Goal: Transaction & Acquisition: Subscribe to service/newsletter

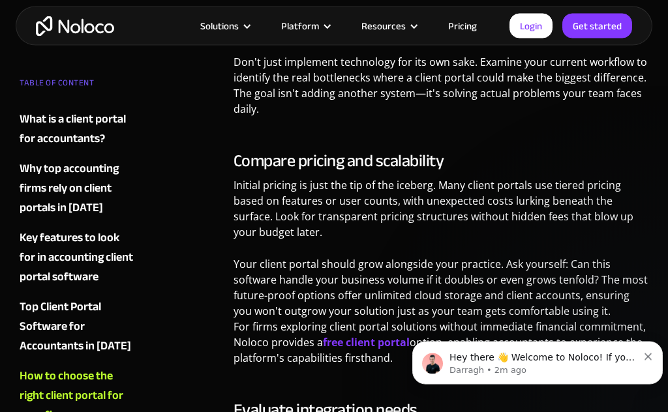
scroll to position [6429, 0]
click at [370, 335] on strong "free client portal" at bounding box center [366, 342] width 87 height 14
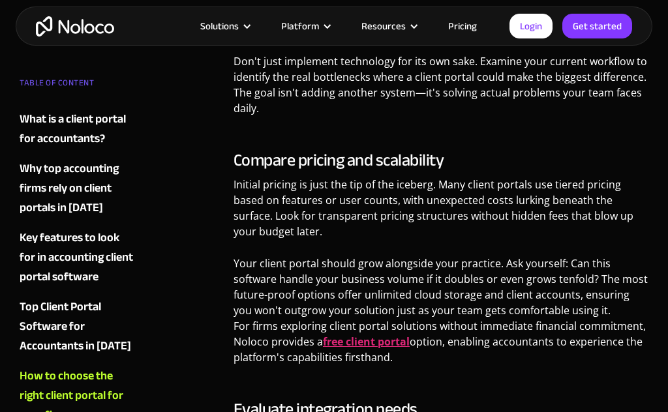
scroll to position [6487, 0]
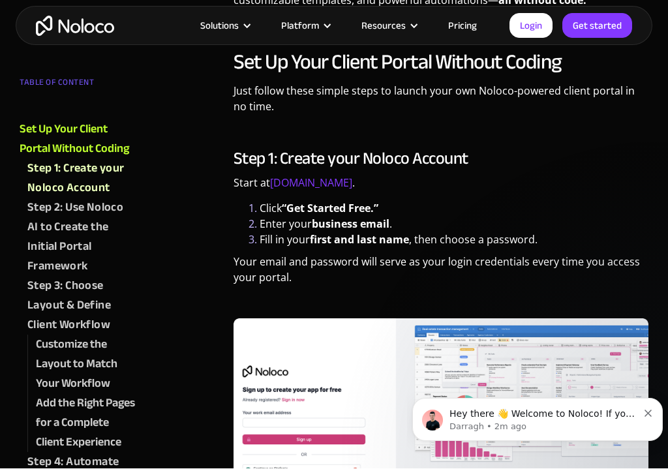
scroll to position [892, 0]
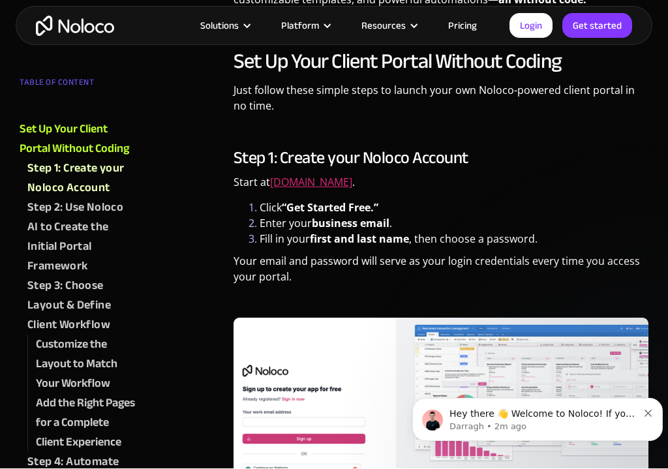
click at [306, 184] on link "Noloco.com" at bounding box center [311, 182] width 82 height 14
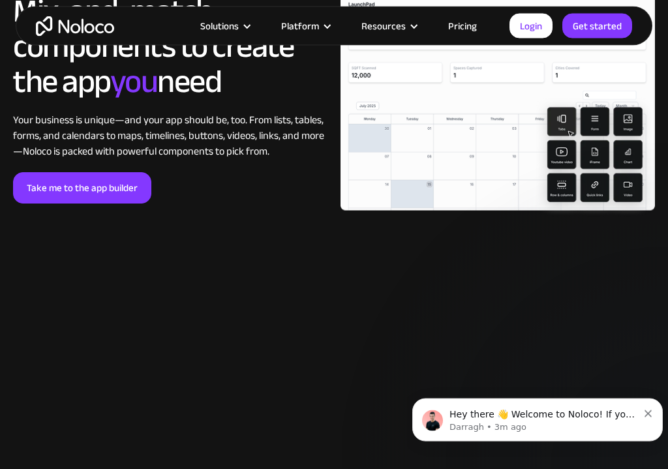
scroll to position [2368, 0]
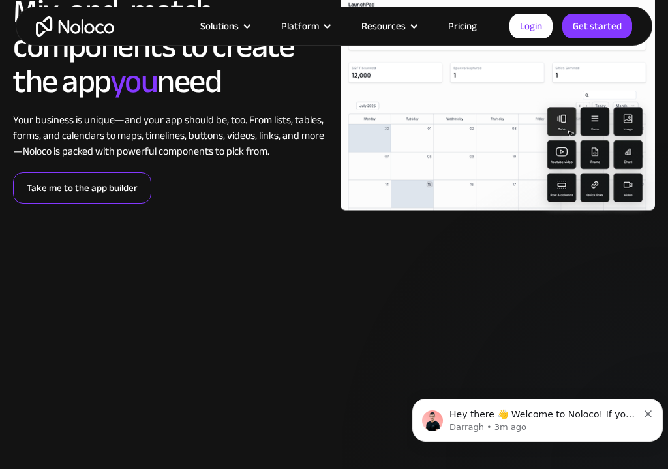
click at [70, 196] on link "Take me to the app builder" at bounding box center [82, 187] width 138 height 31
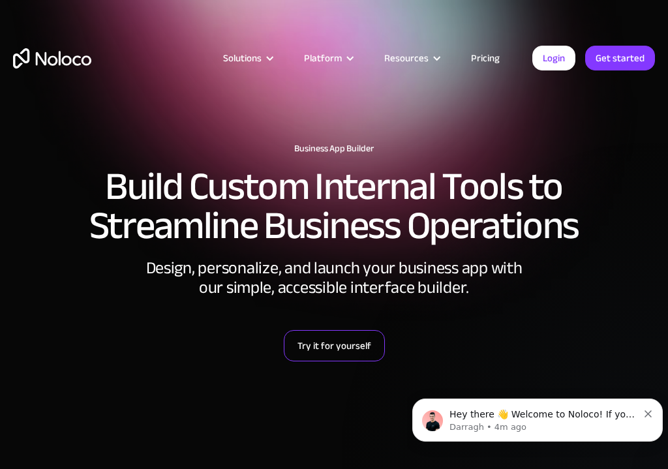
click at [353, 342] on link "Try it for yourself" at bounding box center [334, 345] width 101 height 31
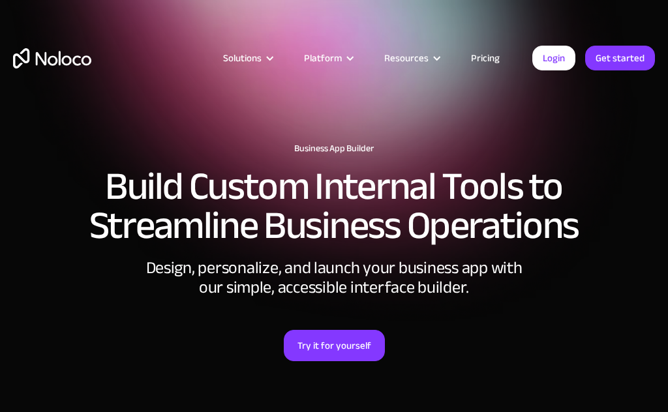
click at [492, 61] on link "Pricing" at bounding box center [484, 58] width 61 height 17
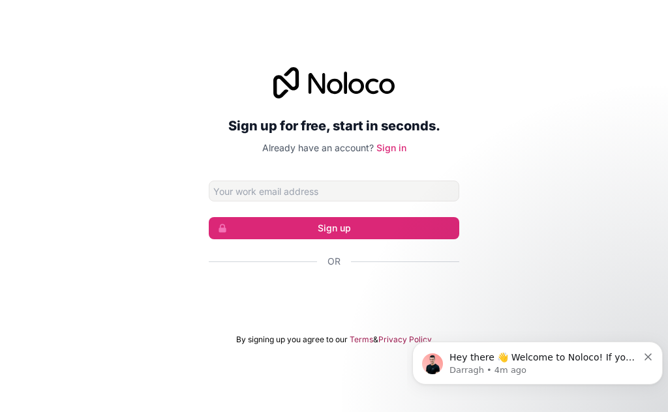
type input "tonnie.jennings@yahoo.com"
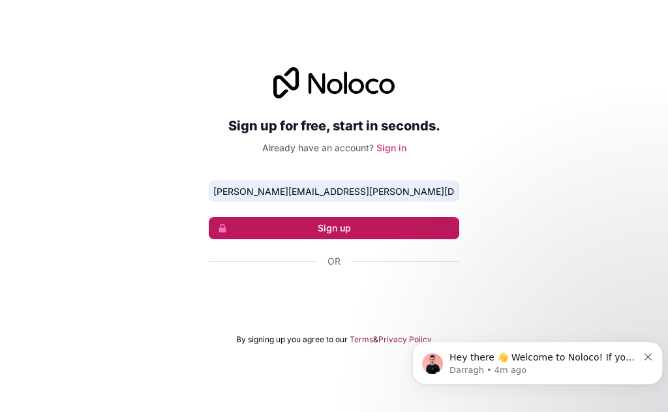
click at [377, 239] on button "Sign up" at bounding box center [334, 228] width 250 height 22
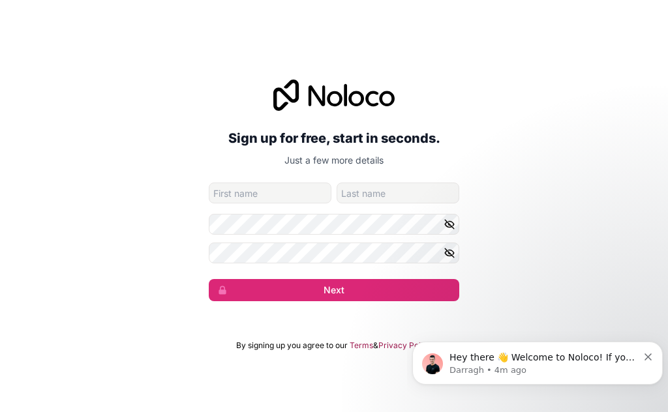
type input "Tonnie"
type input "Jennings"
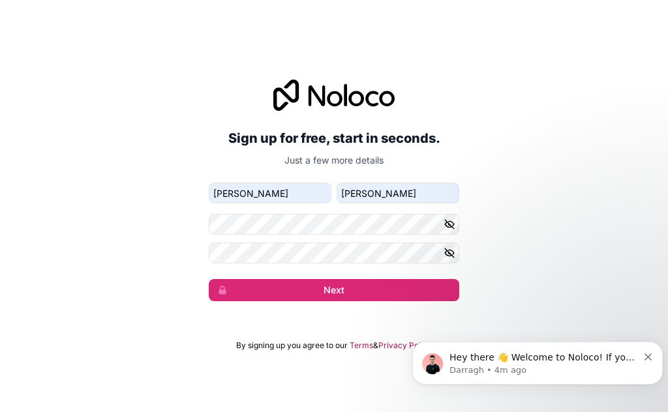
click at [448, 227] on icon "button" at bounding box center [449, 224] width 9 height 6
click html "Hey there 👋 Welcome to Noloco! If you have any questions, just reply to this me…"
click at [450, 259] on icon "button" at bounding box center [449, 253] width 12 height 12
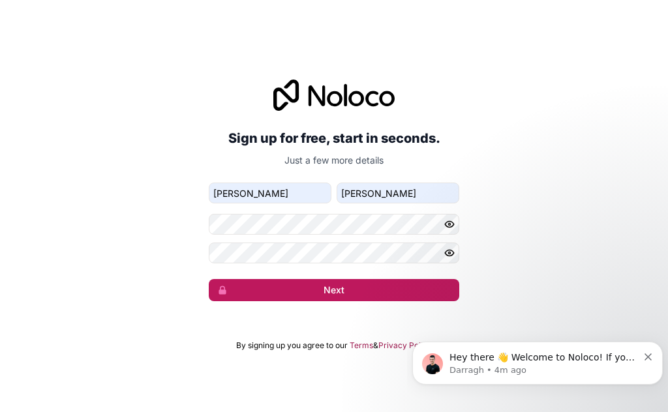
click at [397, 301] on button "Next" at bounding box center [334, 290] width 250 height 22
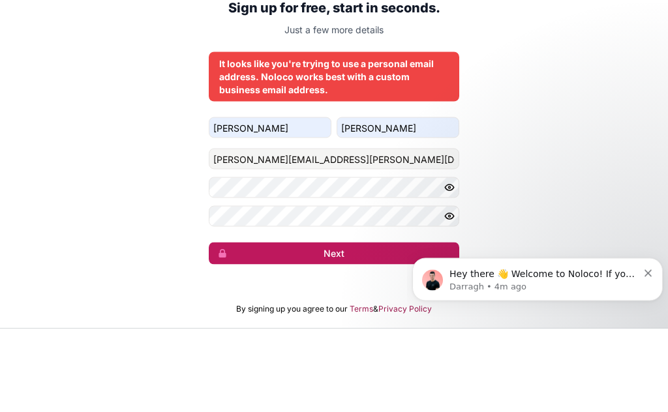
scroll to position [57, 0]
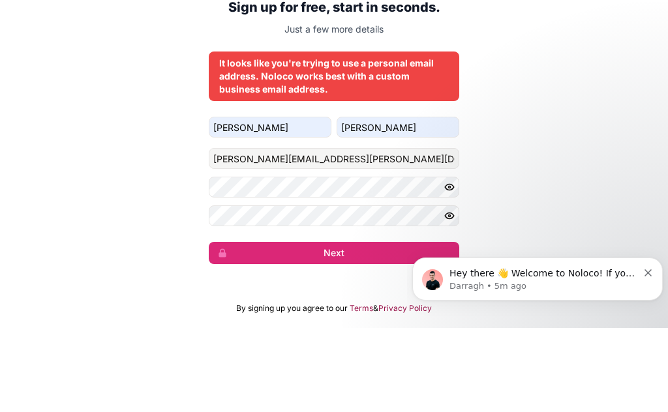
click at [643, 277] on div "Hey there 👋 Welcome to Noloco! If you have any questions, just reply to this me…" at bounding box center [537, 279] width 231 height 26
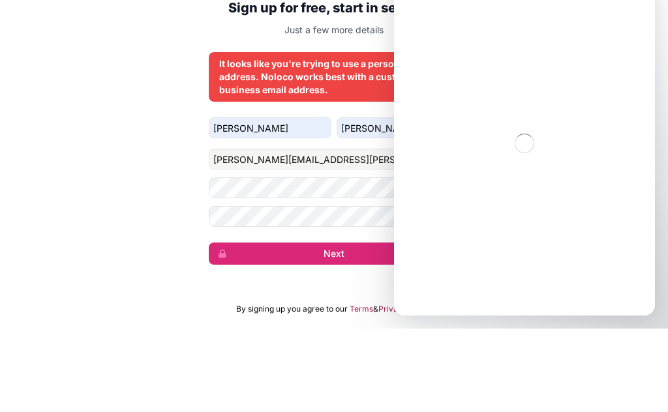
scroll to position [0, 0]
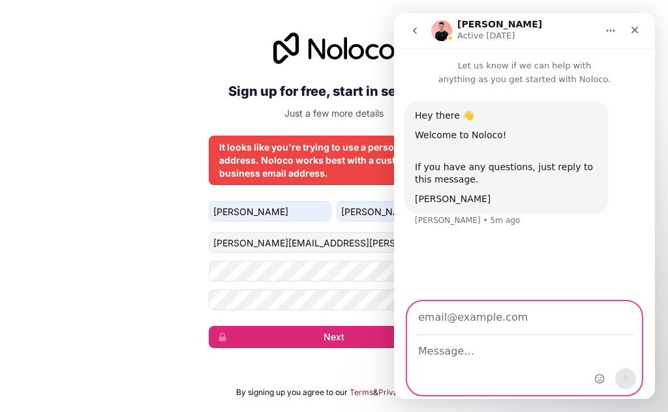
click at [553, 302] on input "Your email" at bounding box center [524, 318] width 218 height 33
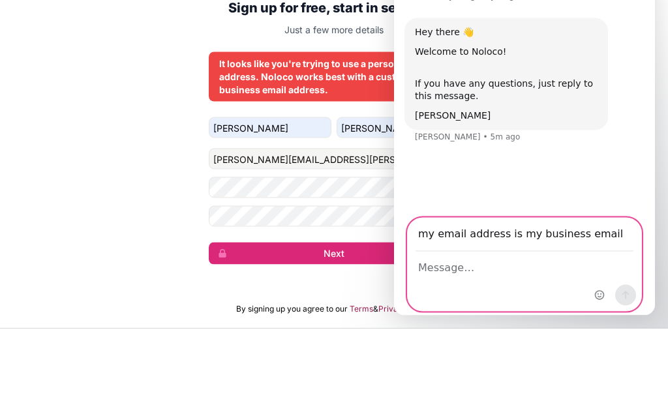
type input "my email address is my business email"
click at [455, 263] on textarea "Message…" at bounding box center [523, 267] width 233 height 31
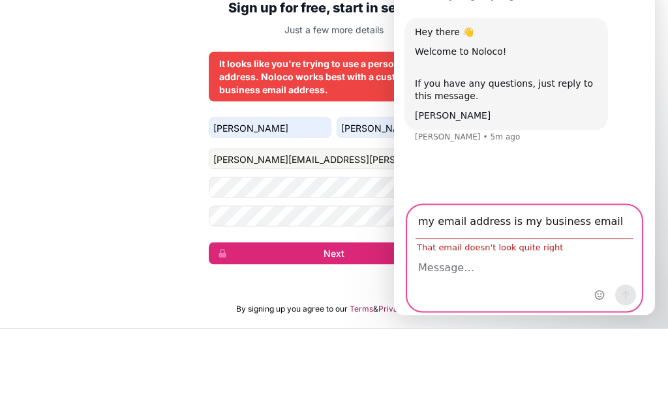
click at [450, 269] on textarea "Message…" at bounding box center [523, 267] width 233 height 31
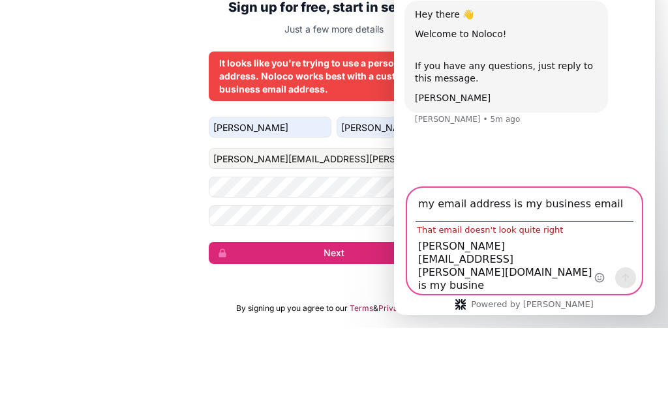
scroll to position [0, 0]
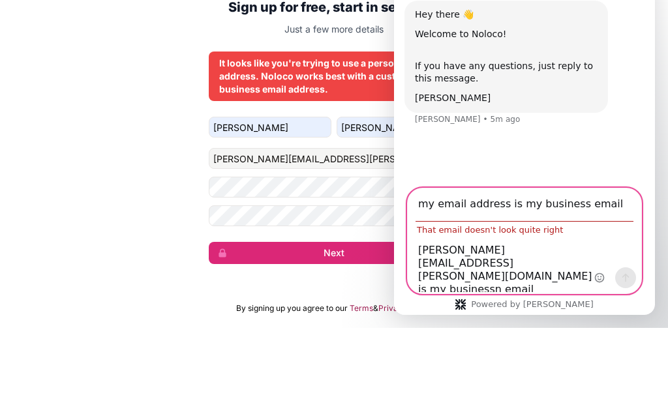
click at [573, 250] on textarea "tonnie.jennings@yahoo.com is my businessn email" at bounding box center [523, 263] width 233 height 57
type textarea "tonnie.jennings@yahoo.com is my businessn email"
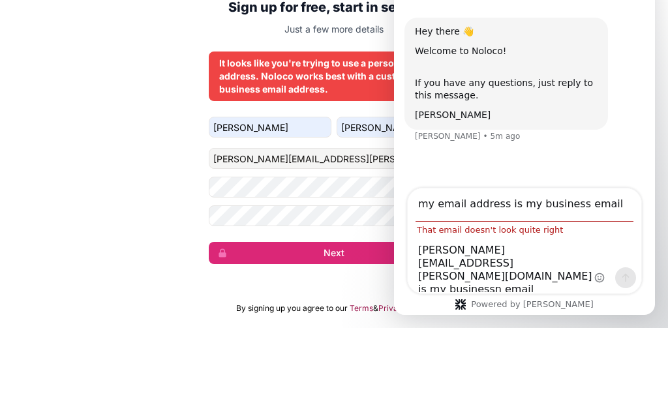
click at [620, 205] on div "Intercom messenger" at bounding box center [615, 240] width 52 height 105
click at [600, 205] on div "Intercom messenger" at bounding box center [615, 240] width 52 height 105
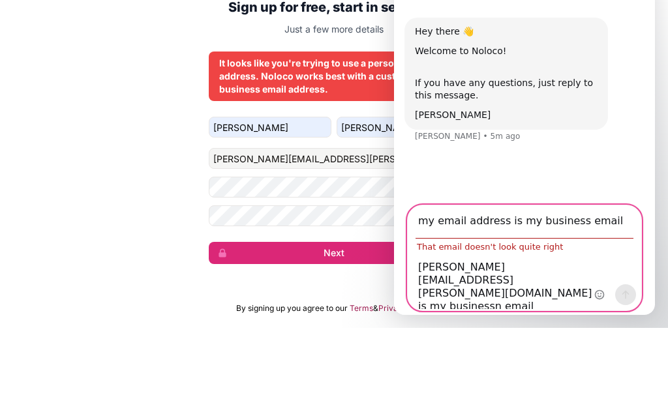
click at [526, 205] on input "my email address is my business email" at bounding box center [524, 221] width 218 height 33
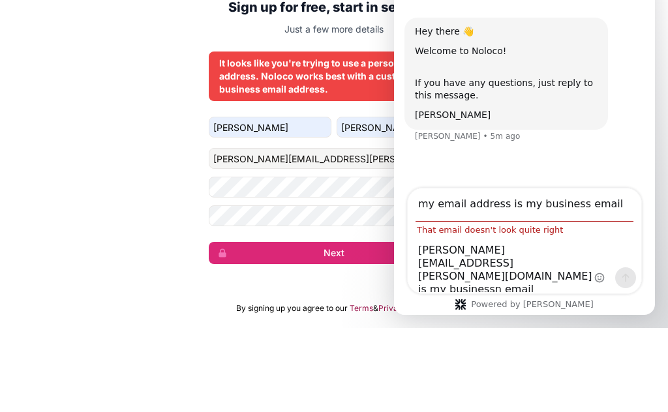
click at [613, 220] on div "Intercom messenger" at bounding box center [615, 240] width 52 height 105
click at [600, 206] on div "Intercom messenger" at bounding box center [615, 240] width 52 height 105
click at [618, 211] on div "Intercom messenger" at bounding box center [615, 240] width 52 height 105
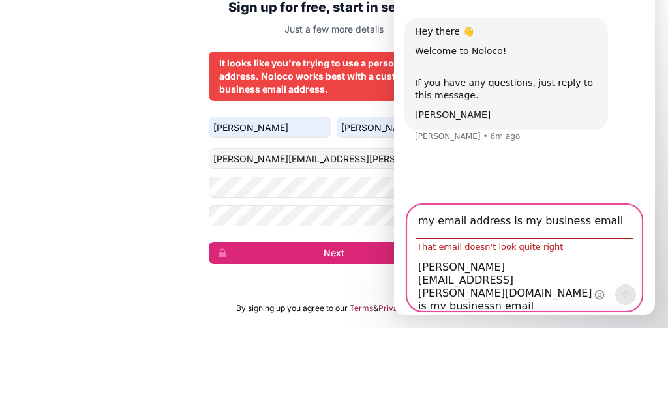
click at [586, 205] on input "my email address is my business email" at bounding box center [524, 221] width 218 height 33
click at [450, 218] on input "email" at bounding box center [524, 221] width 218 height 33
type input "e"
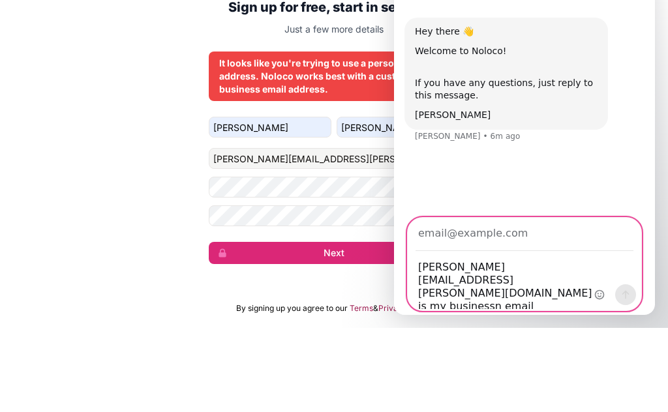
click at [508, 269] on textarea "tonnie.jennings@yahoo.com is my businessn email" at bounding box center [523, 280] width 233 height 57
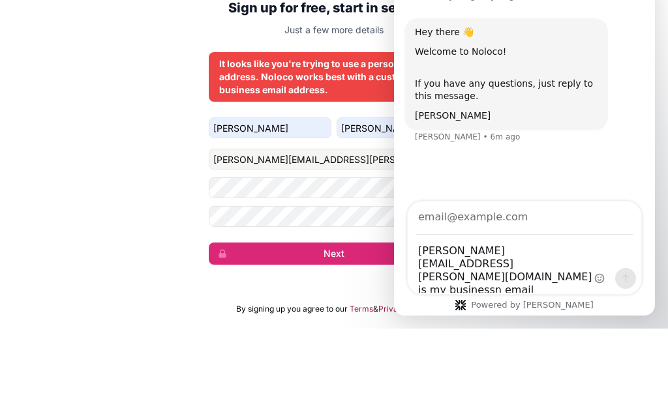
click at [472, 155] on div "Hey there 👋 Welcome to Noloco! If you have any questions, just reply to this me…" at bounding box center [524, 88] width 240 height 141
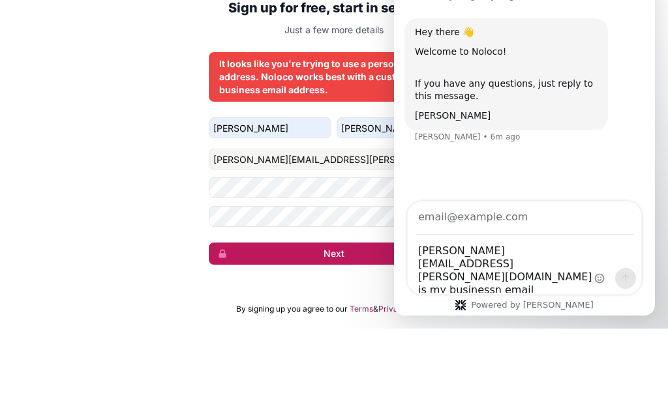
click at [344, 326] on button "Next" at bounding box center [334, 337] width 250 height 22
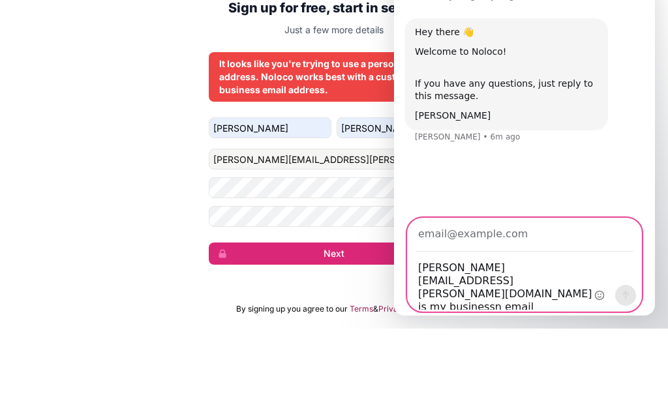
click at [492, 255] on textarea "tonnie.jennings@yahoo.com is my businessn email" at bounding box center [523, 280] width 233 height 57
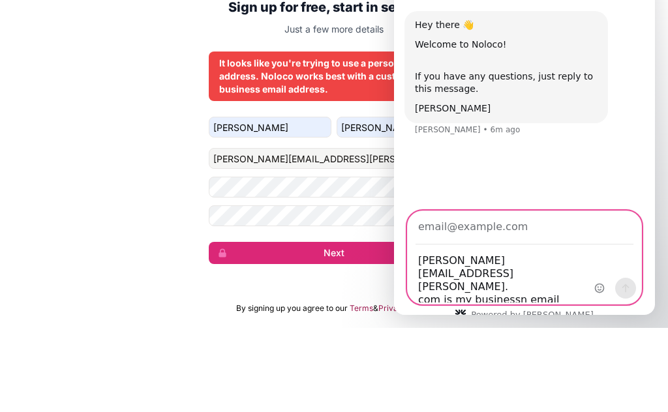
type textarea "tonnie.jennings@yahoo. com is my businessn email"
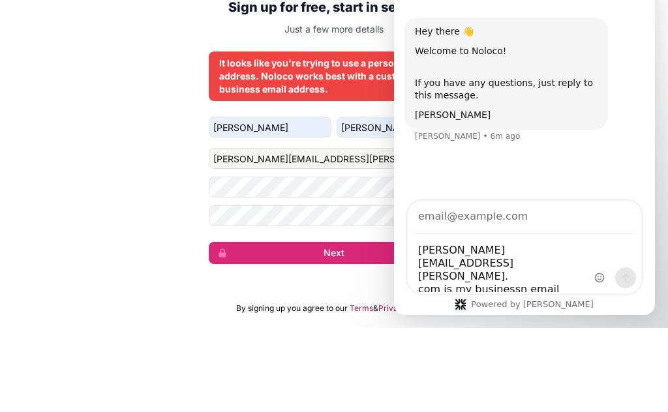
scroll to position [0, 0]
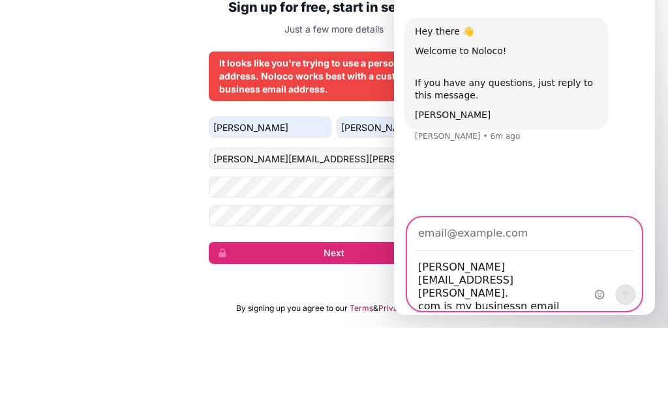
click at [576, 218] on input "Your email" at bounding box center [524, 234] width 218 height 33
type input "[PERSON_NAME][EMAIL_ADDRESS][PERSON_NAME][DOMAIN_NAME]"
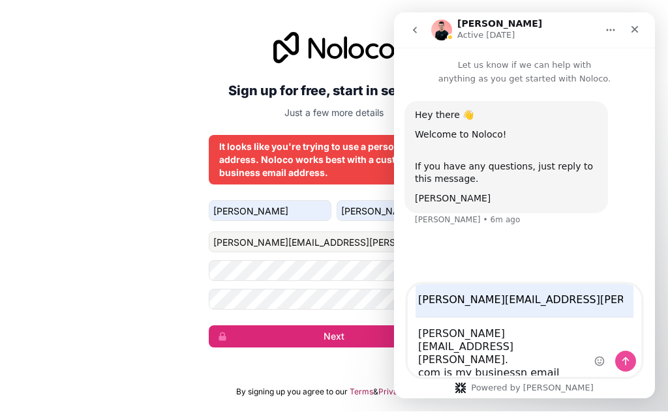
click at [626, 277] on div "Hey there 👋 Welcome to Noloco! If you have any questions, just reply to this me…" at bounding box center [524, 185] width 261 height 200
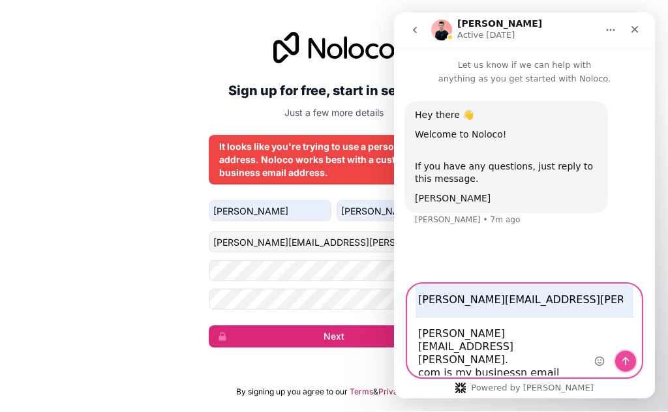
click at [624, 363] on icon "Send a message…" at bounding box center [625, 361] width 10 height 10
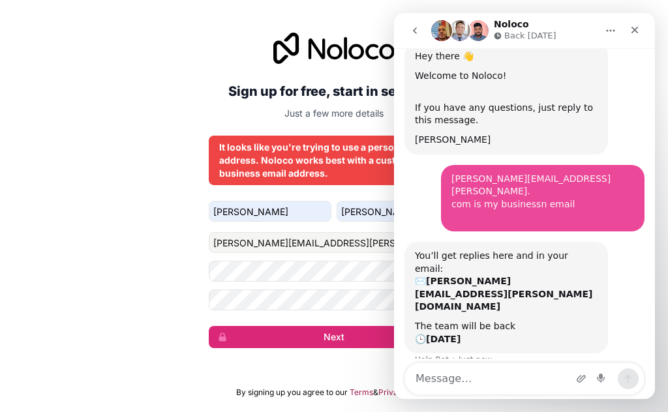
scroll to position [74, 0]
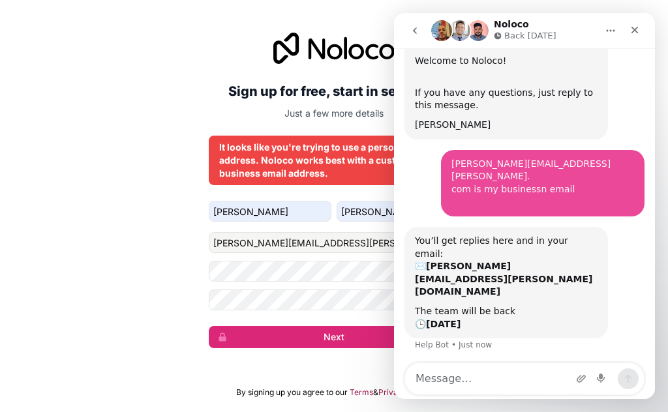
click at [544, 366] on textarea "Message…" at bounding box center [524, 378] width 239 height 31
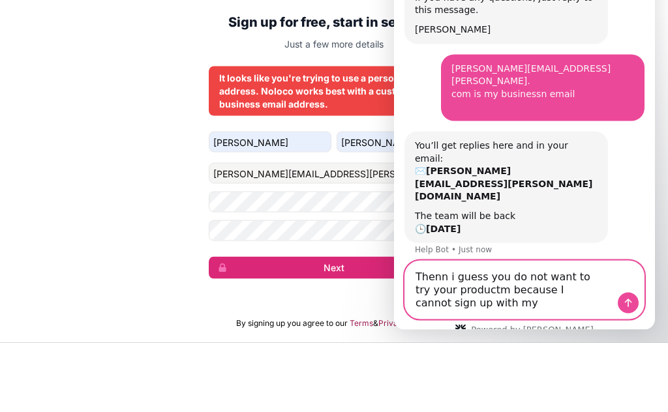
scroll to position [100, 0]
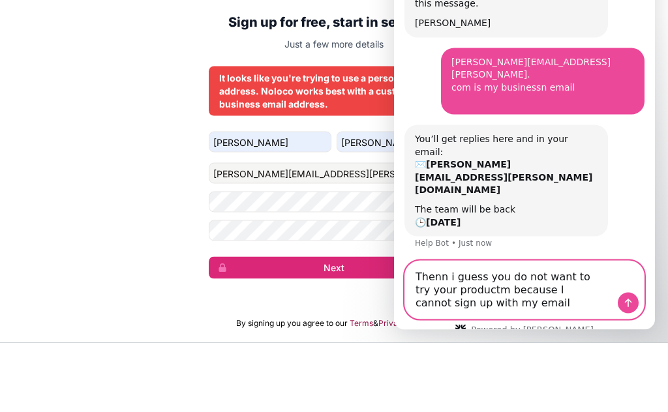
type textarea "Thenn i guess you do not want to try your productm because I cannot sign up wit…"
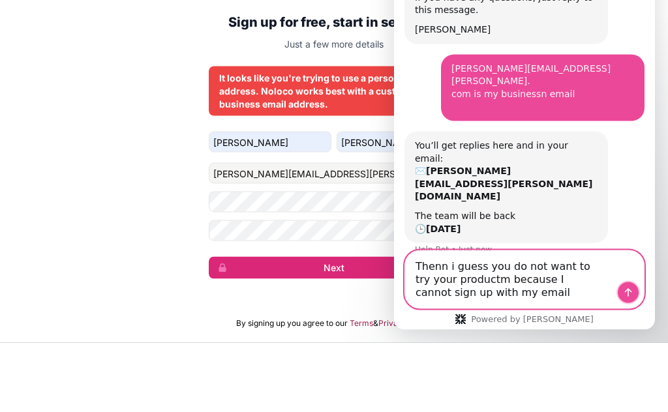
click at [632, 298] on icon "Send a message…" at bounding box center [628, 292] width 10 height 10
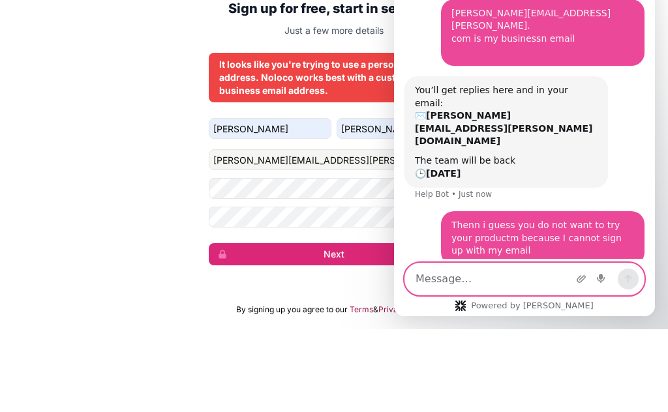
scroll to position [138, 0]
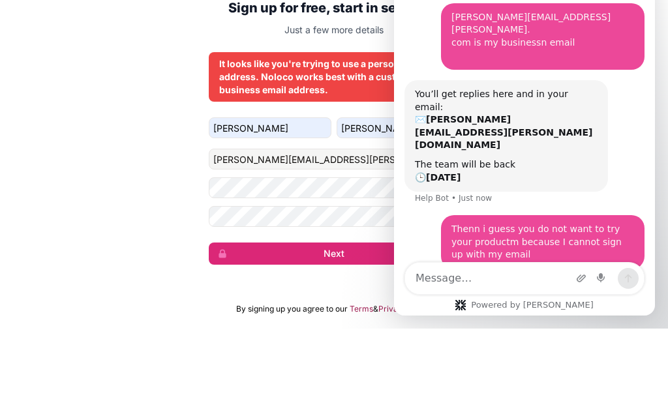
click at [178, 119] on div "Sign up for free, start in seconds. Just a few more details It looks like you'r…" at bounding box center [334, 190] width 668 height 352
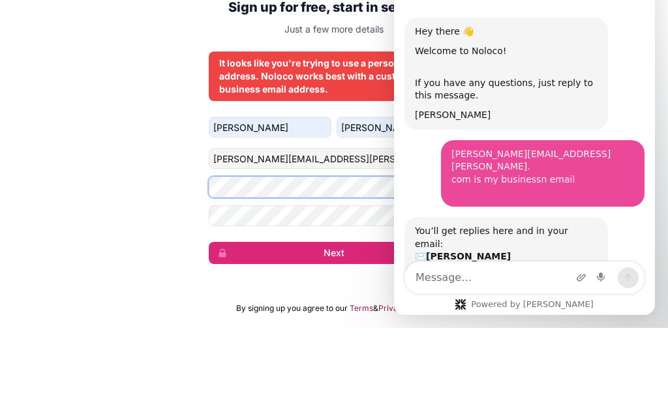
scroll to position [57, 0]
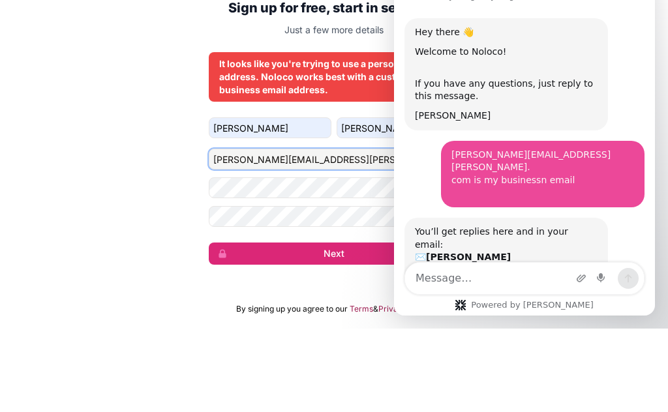
click at [353, 232] on input "[PERSON_NAME][EMAIL_ADDRESS][PERSON_NAME][DOMAIN_NAME]" at bounding box center [334, 242] width 250 height 21
click at [127, 154] on div "Sign up for free, start in seconds. Just a few more details It looks like you'r…" at bounding box center [334, 190] width 668 height 352
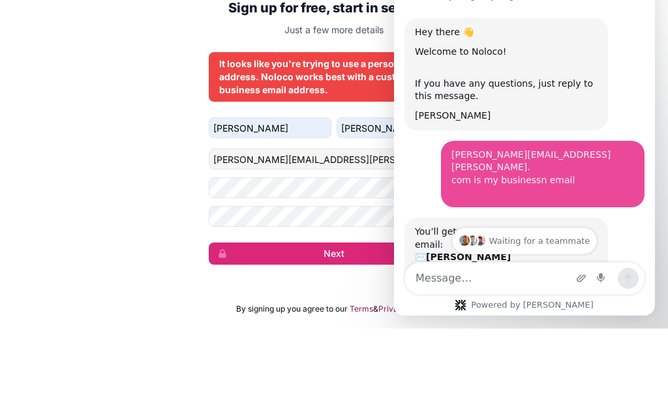
click at [492, 192] on div "tonnie.jennings@yahoo. com is my businessn email ​ • 1m ago" at bounding box center [524, 179] width 240 height 77
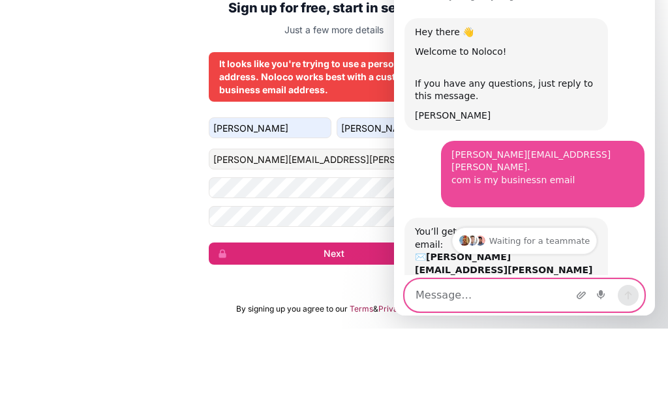
click at [518, 284] on textarea "Message…" at bounding box center [524, 295] width 239 height 31
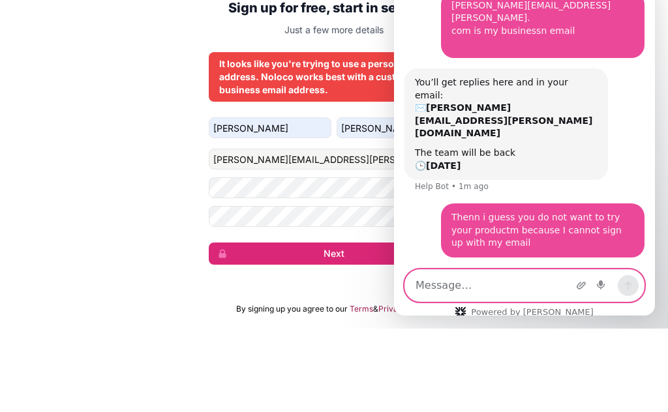
scroll to position [138, 0]
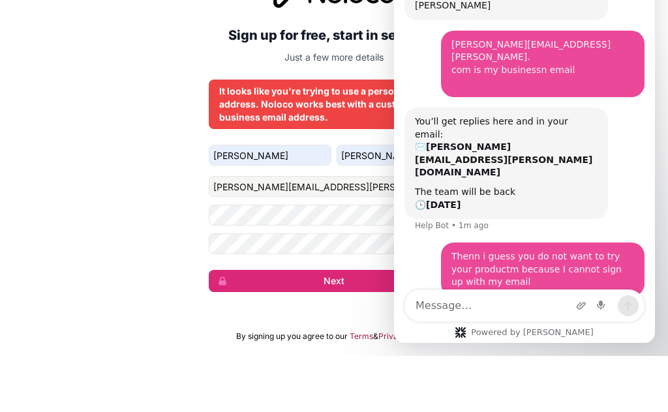
click at [445, 74] on div "tonnie.jennings@yahoo. com is my businessn email ​ • 1m ago" at bounding box center [524, 69] width 240 height 77
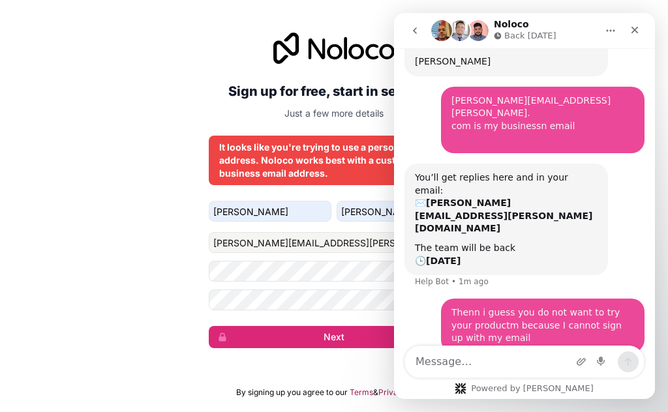
scroll to position [0, 0]
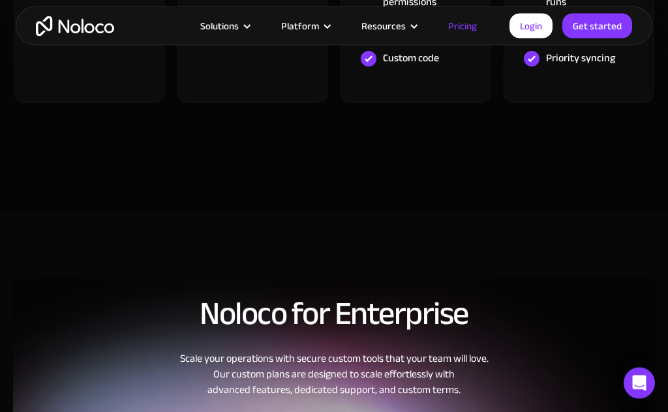
scroll to position [867, 0]
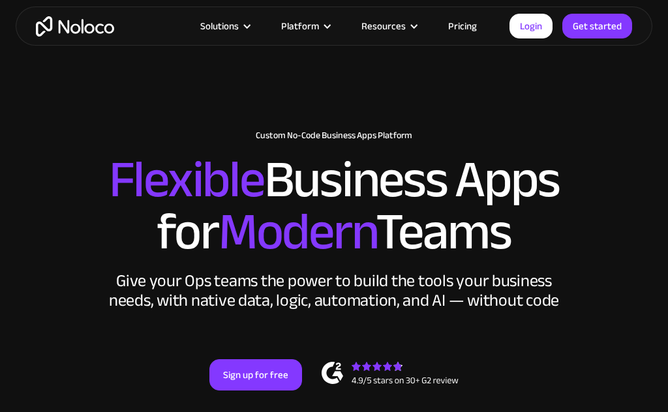
scroll to position [2356, 0]
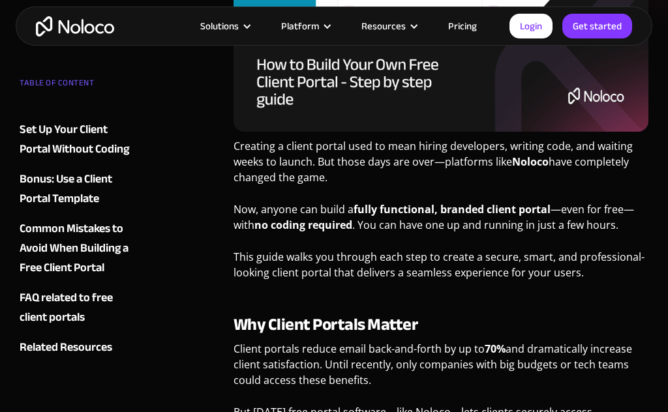
scroll to position [402, 0]
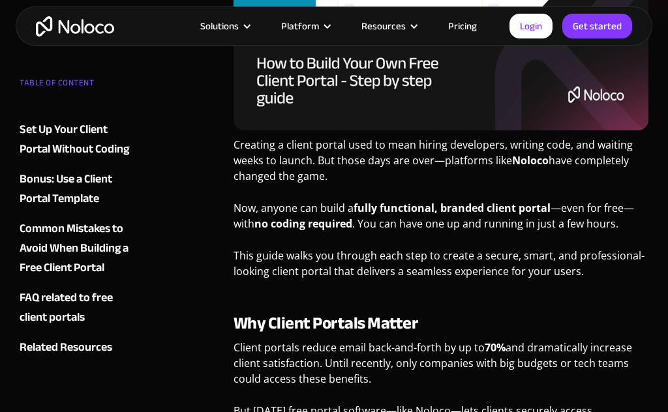
click at [325, 32] on div "Platform" at bounding box center [305, 26] width 80 height 17
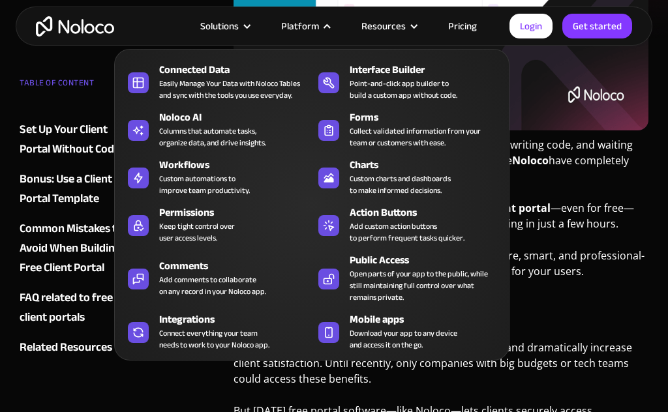
click at [252, 25] on div at bounding box center [247, 27] width 10 height 10
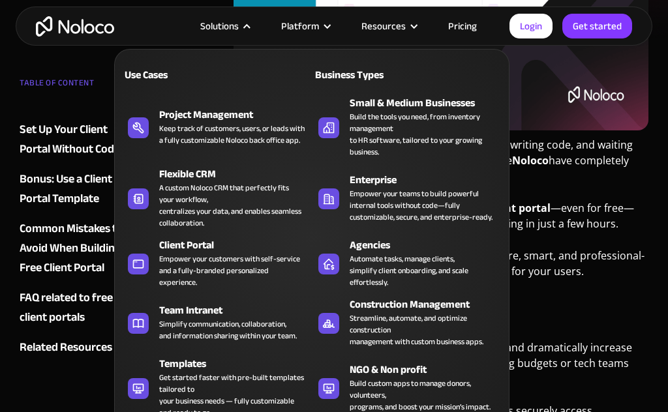
scroll to position [396, 0]
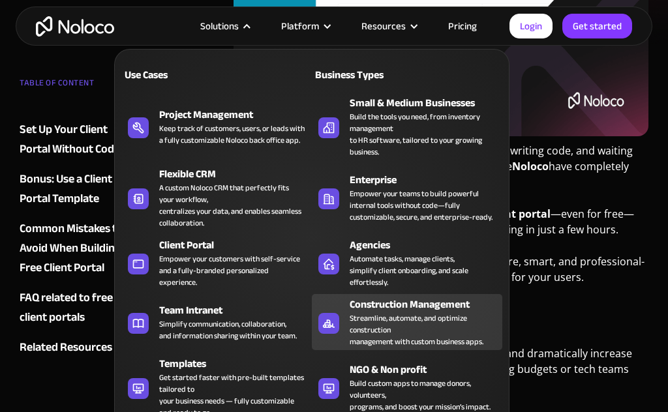
click at [436, 320] on div "Streamline, automate, and optimize construction management with custom business…" at bounding box center [422, 329] width 146 height 35
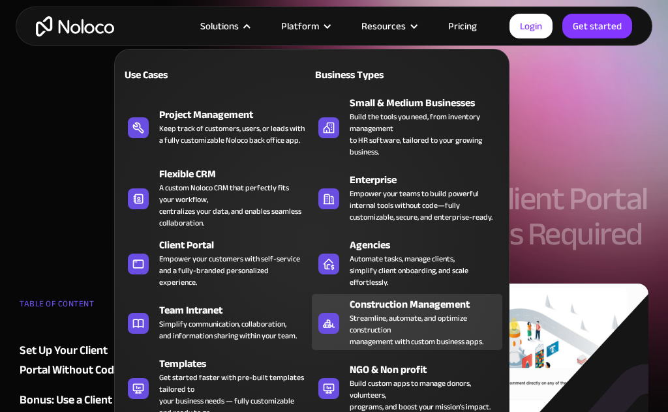
scroll to position [453, 0]
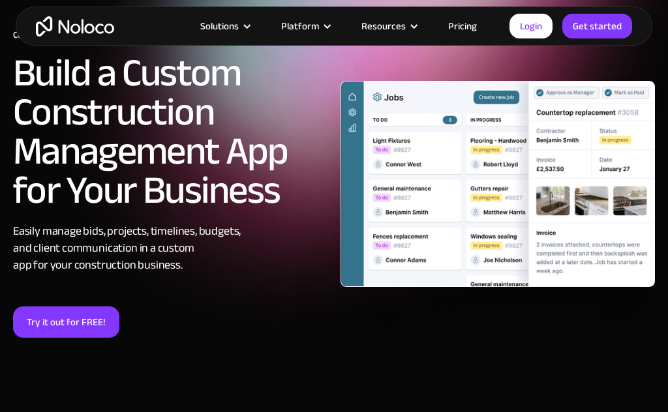
scroll to position [83, 0]
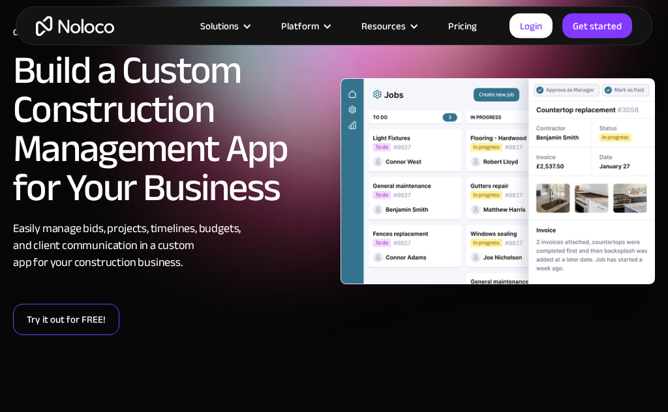
click at [63, 324] on link "Try it out for FREE!" at bounding box center [66, 319] width 106 height 31
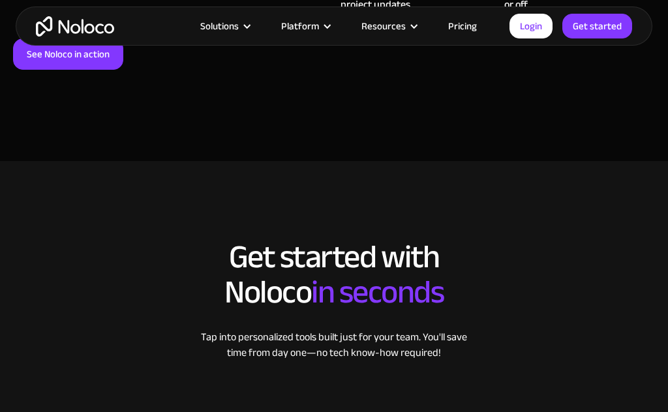
scroll to position [1376, 0]
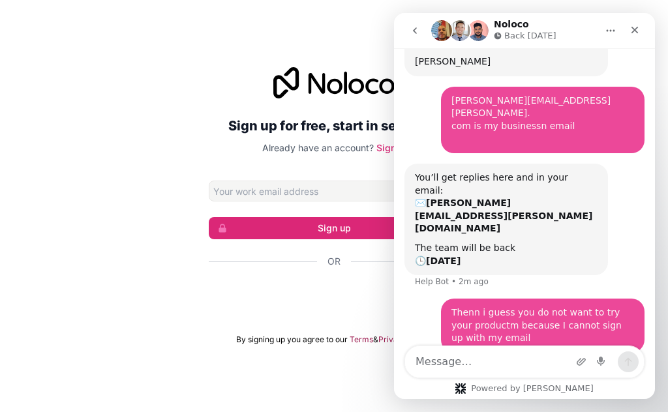
scroll to position [6, 0]
